Goal: Navigation & Orientation: Go to known website

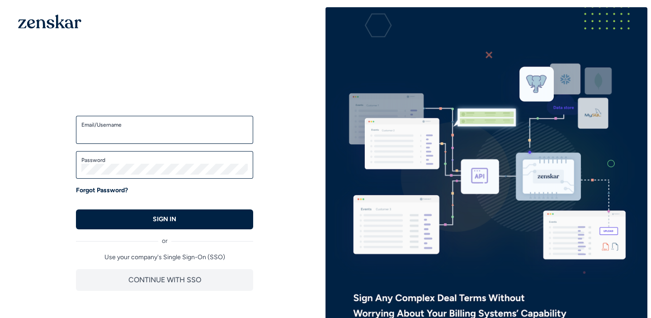
type input "**********"
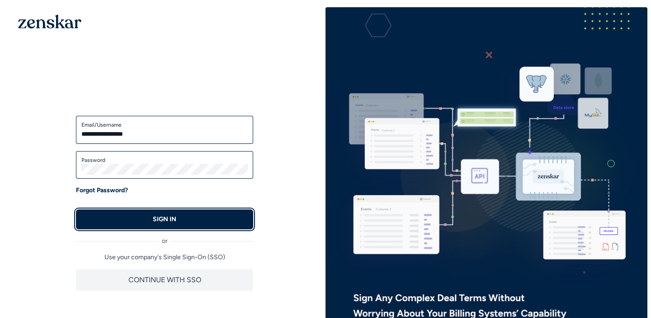
click at [221, 217] on button "SIGN IN" at bounding box center [164, 219] width 177 height 20
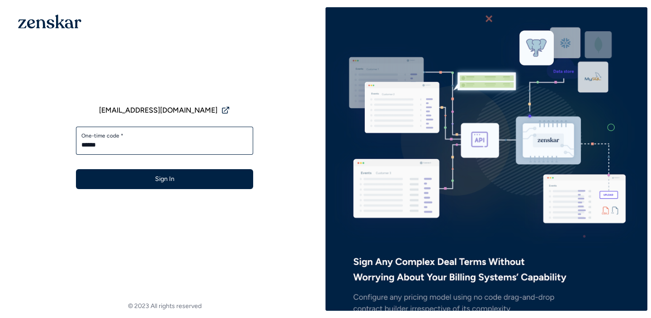
type input "******"
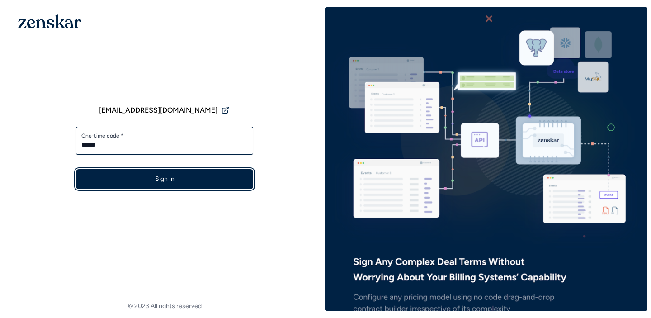
click at [222, 176] on button "Sign In" at bounding box center [164, 179] width 177 height 20
